Goal: Contribute content

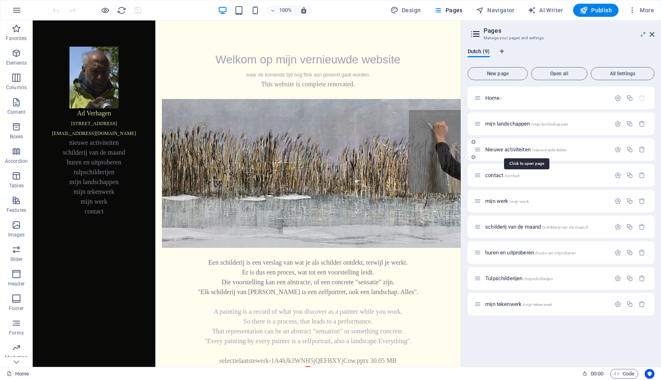
click at [502, 148] on span "Nieuwe activiteiten /nieuwe-activiteiten" at bounding box center [526, 149] width 82 height 6
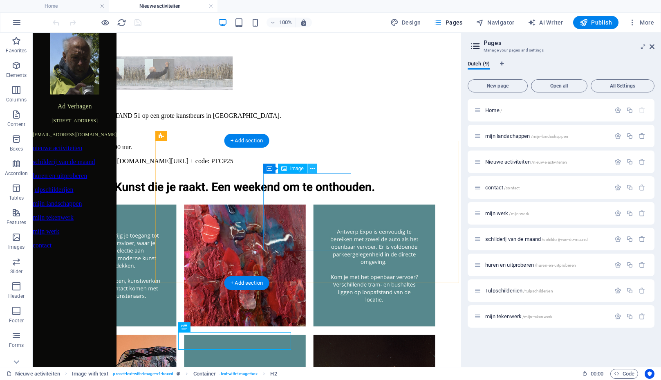
click at [313, 168] on icon at bounding box center [312, 168] width 4 height 9
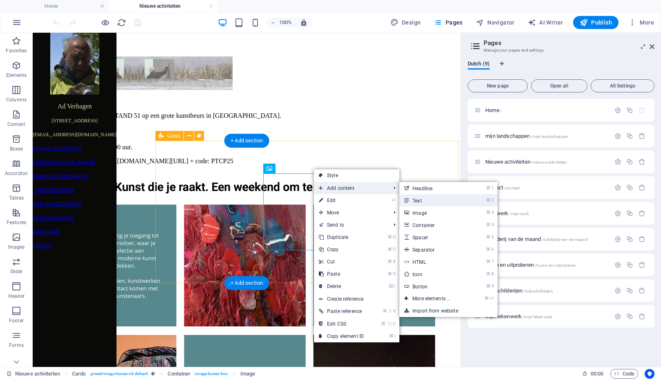
click at [414, 200] on link "⌘ 2 Text" at bounding box center [432, 200] width 67 height 12
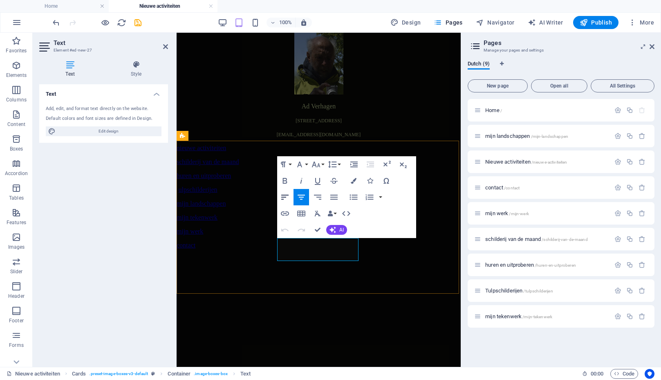
click at [283, 195] on icon "button" at bounding box center [284, 197] width 7 height 5
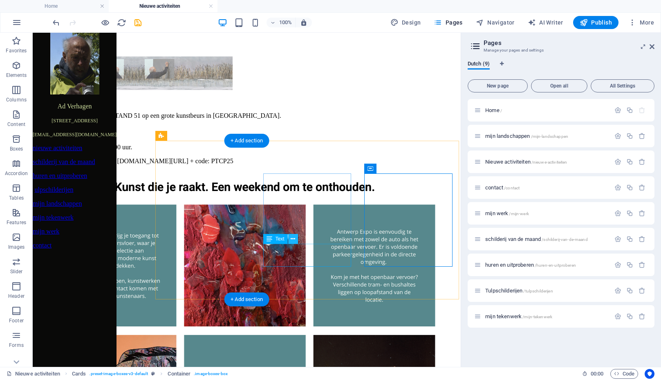
click at [293, 242] on icon at bounding box center [293, 239] width 4 height 9
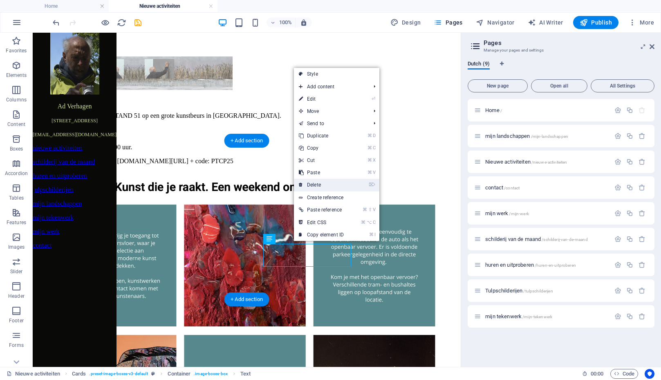
click at [318, 186] on link "⌦ Delete" at bounding box center [321, 185] width 55 height 12
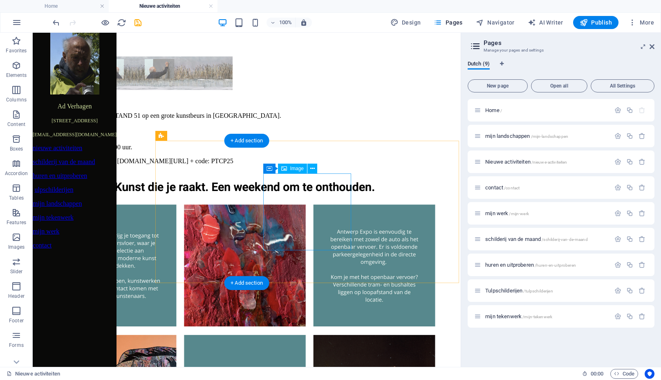
click at [313, 166] on icon at bounding box center [312, 168] width 4 height 9
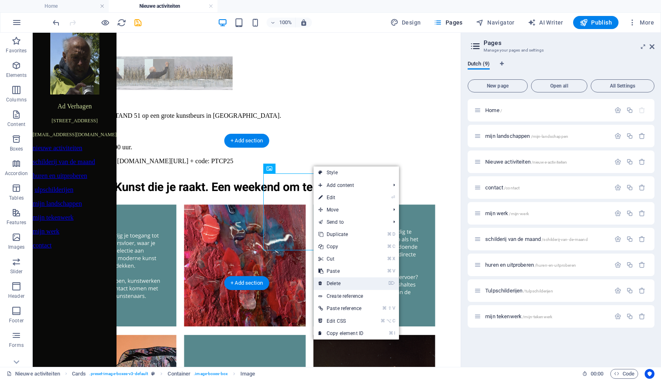
click at [338, 281] on link "⌦ Delete" at bounding box center [340, 283] width 55 height 12
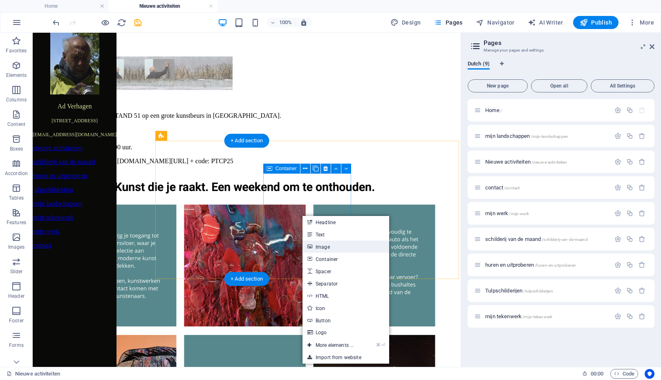
click at [326, 246] on link "Image" at bounding box center [345, 246] width 87 height 12
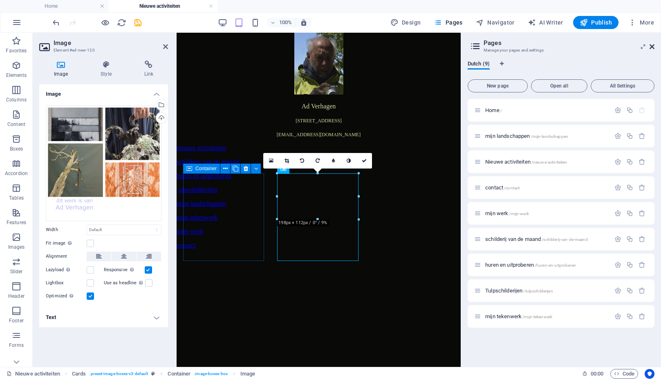
click at [652, 45] on icon at bounding box center [651, 46] width 5 height 7
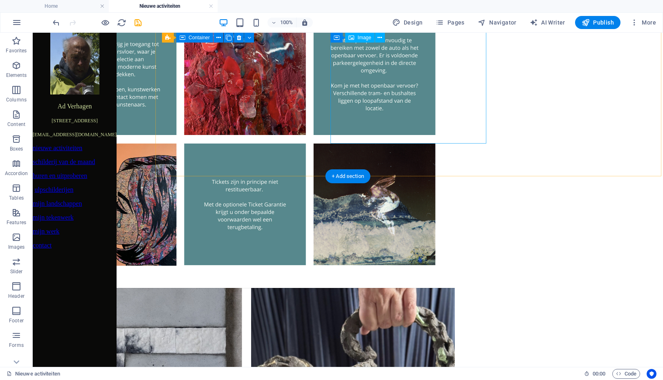
scroll to position [191, 0]
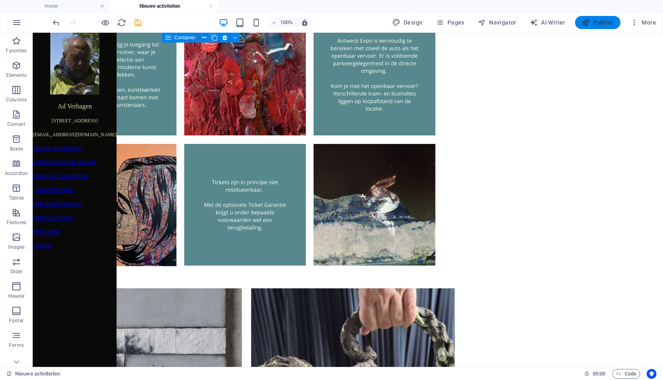
click at [602, 20] on span "Publish" at bounding box center [597, 22] width 32 height 8
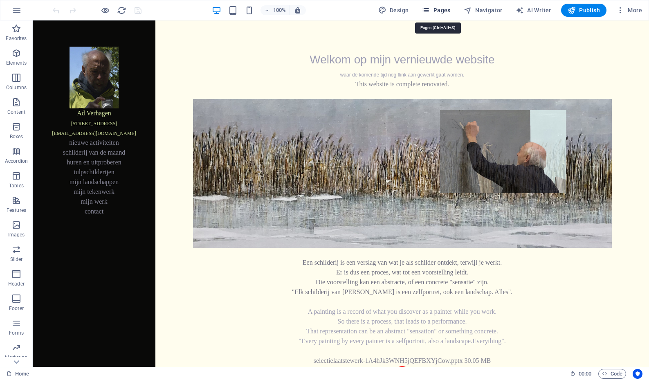
click at [446, 9] on span "Pages" at bounding box center [435, 10] width 29 height 8
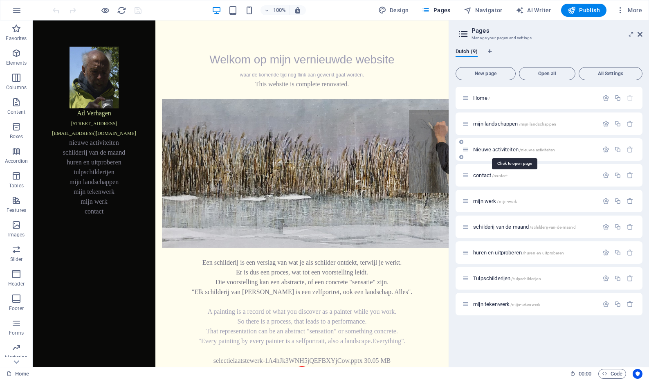
click at [487, 150] on span "Nieuwe activiteiten /nieuwe-activiteiten" at bounding box center [514, 149] width 82 height 6
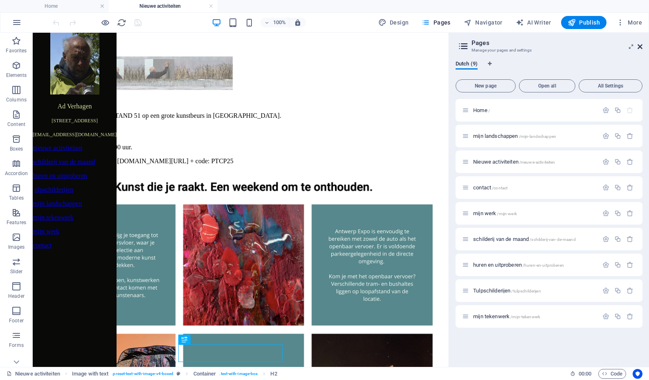
click at [576, 46] on icon at bounding box center [639, 46] width 5 height 7
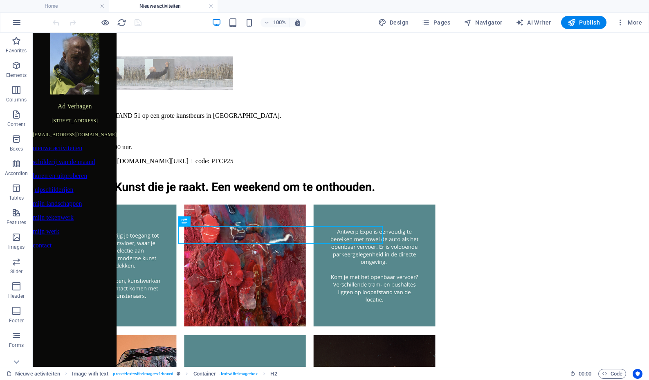
scroll to position [185, 0]
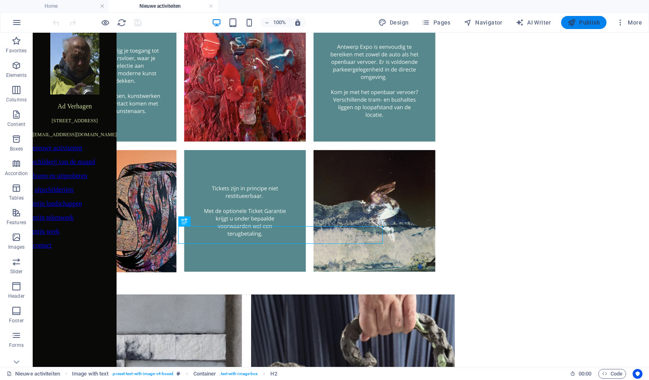
click at [576, 24] on span "Publish" at bounding box center [583, 22] width 32 height 8
